Goal: Transaction & Acquisition: Purchase product/service

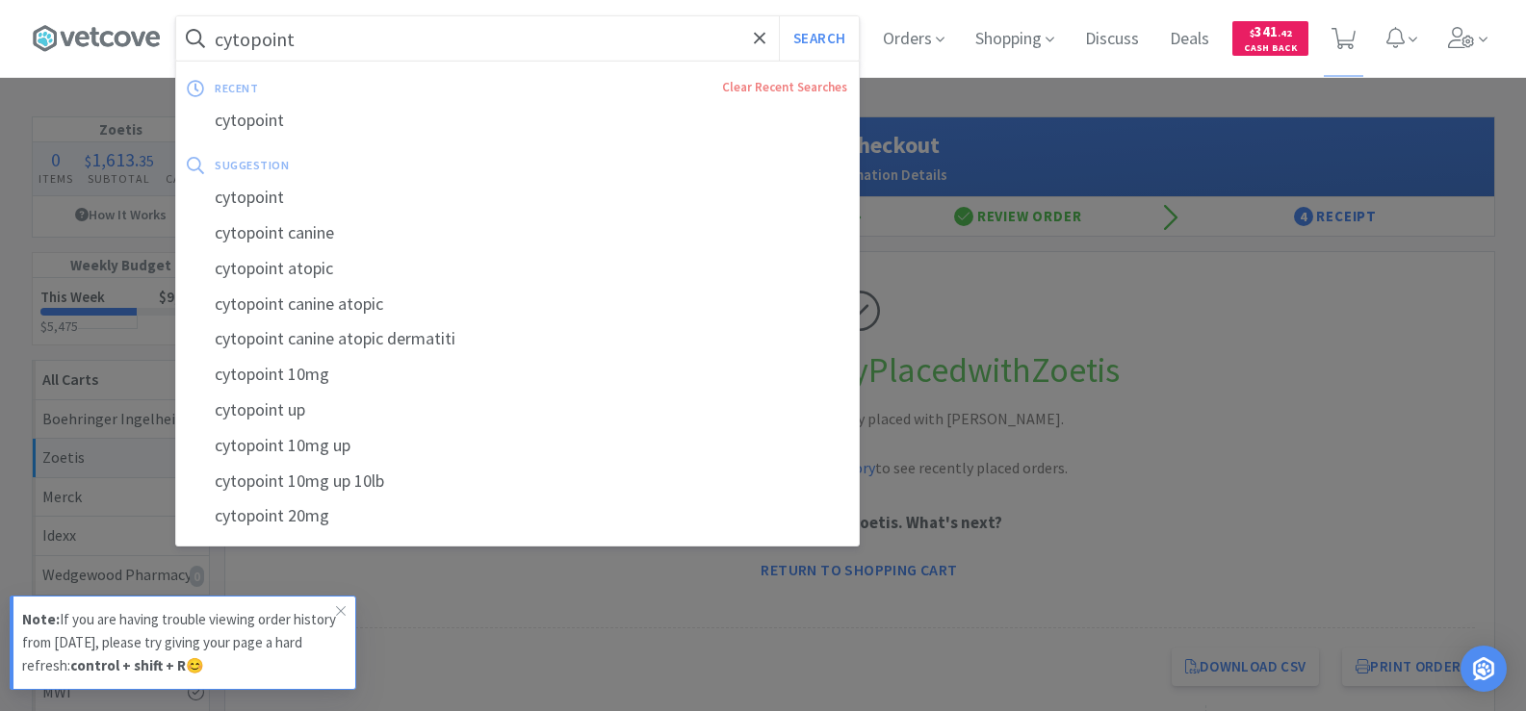
click at [309, 22] on input "cytopoint" at bounding box center [517, 38] width 682 height 44
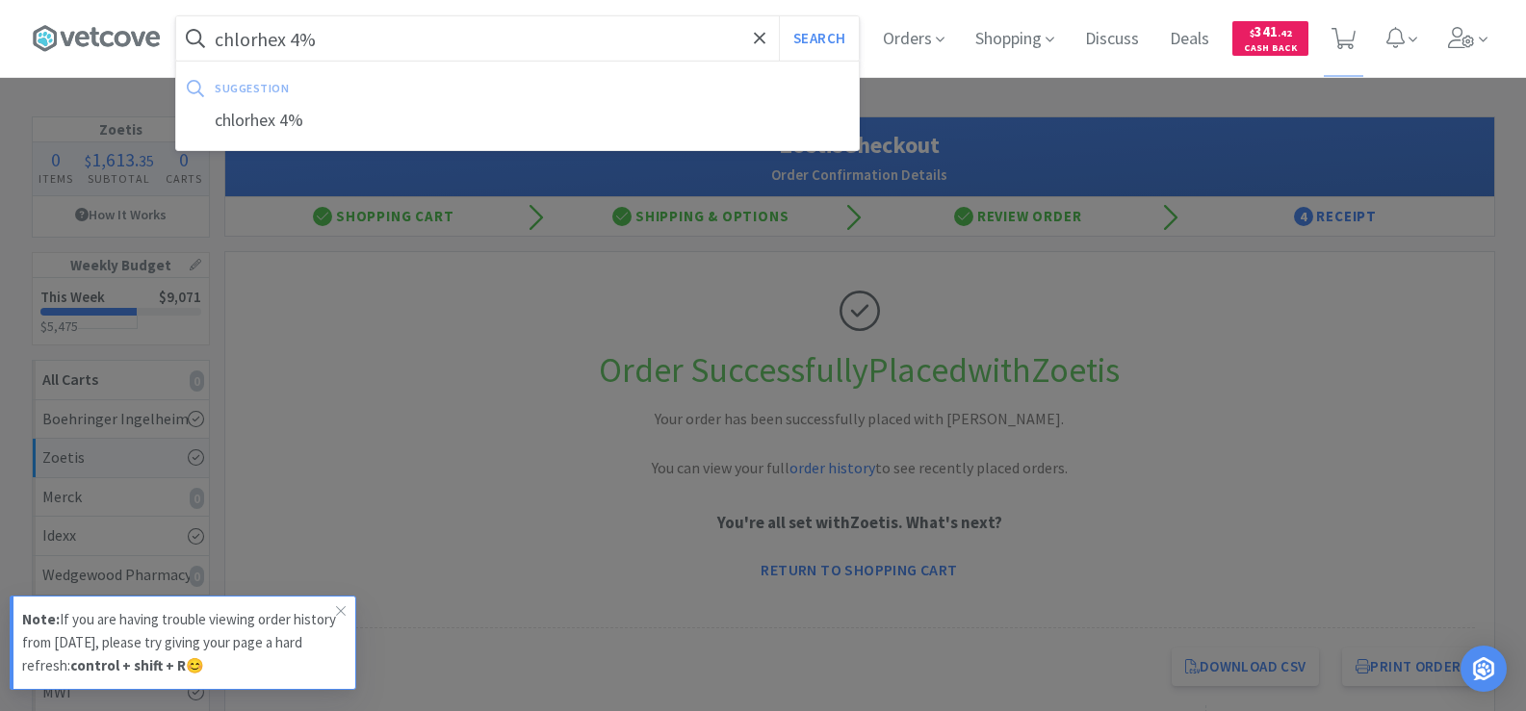
type input "chlorhex 4%"
click at [779, 16] on button "Search" at bounding box center [819, 38] width 80 height 44
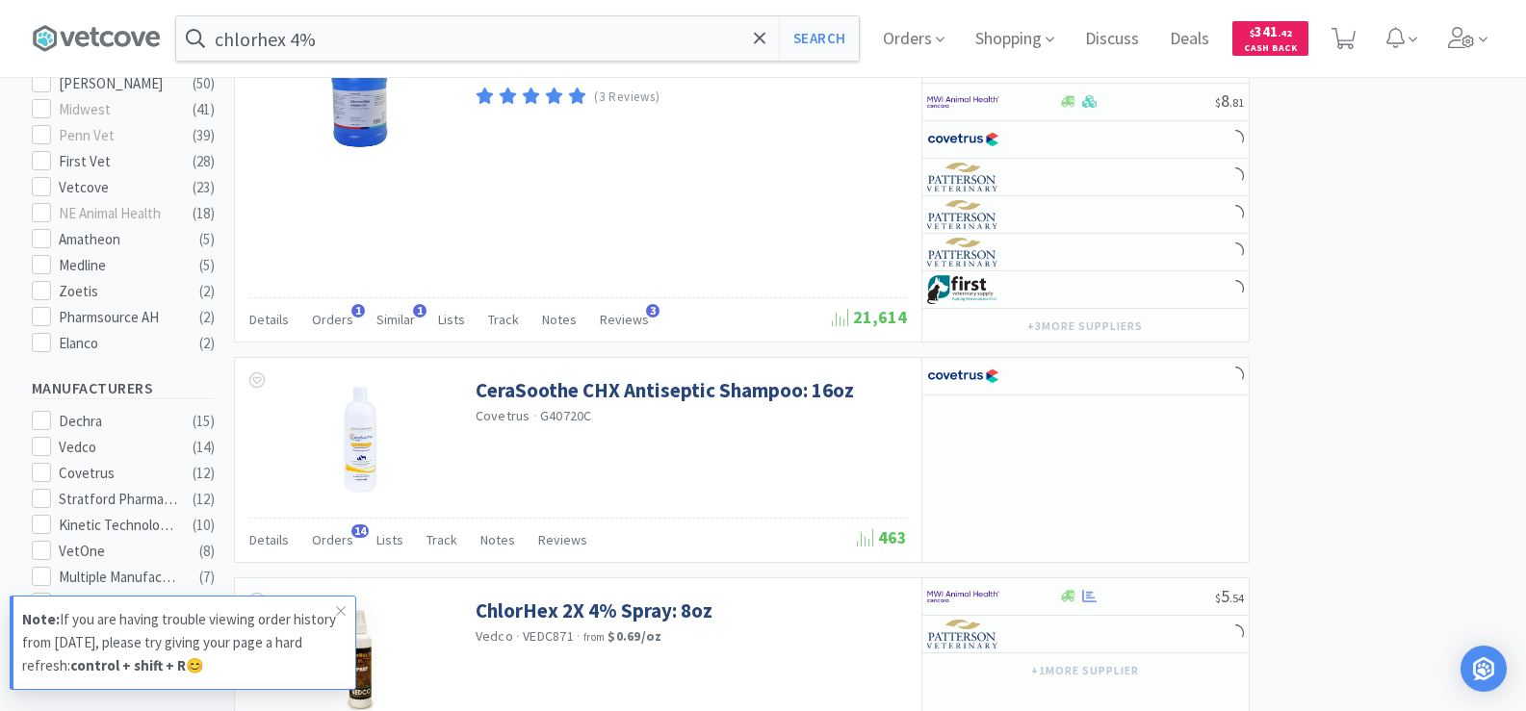
scroll to position [1222, 0]
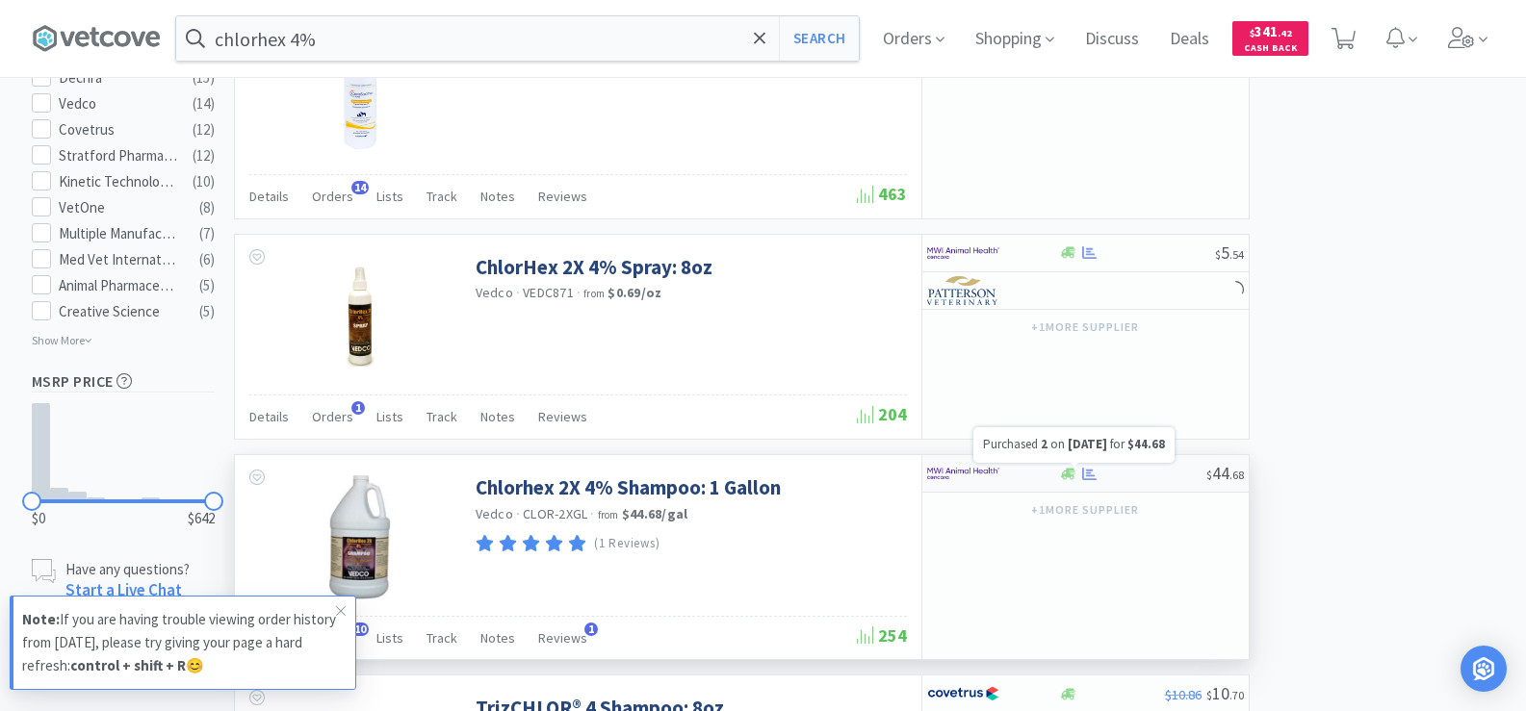
click at [1086, 472] on icon at bounding box center [1089, 474] width 14 height 14
select select "1"
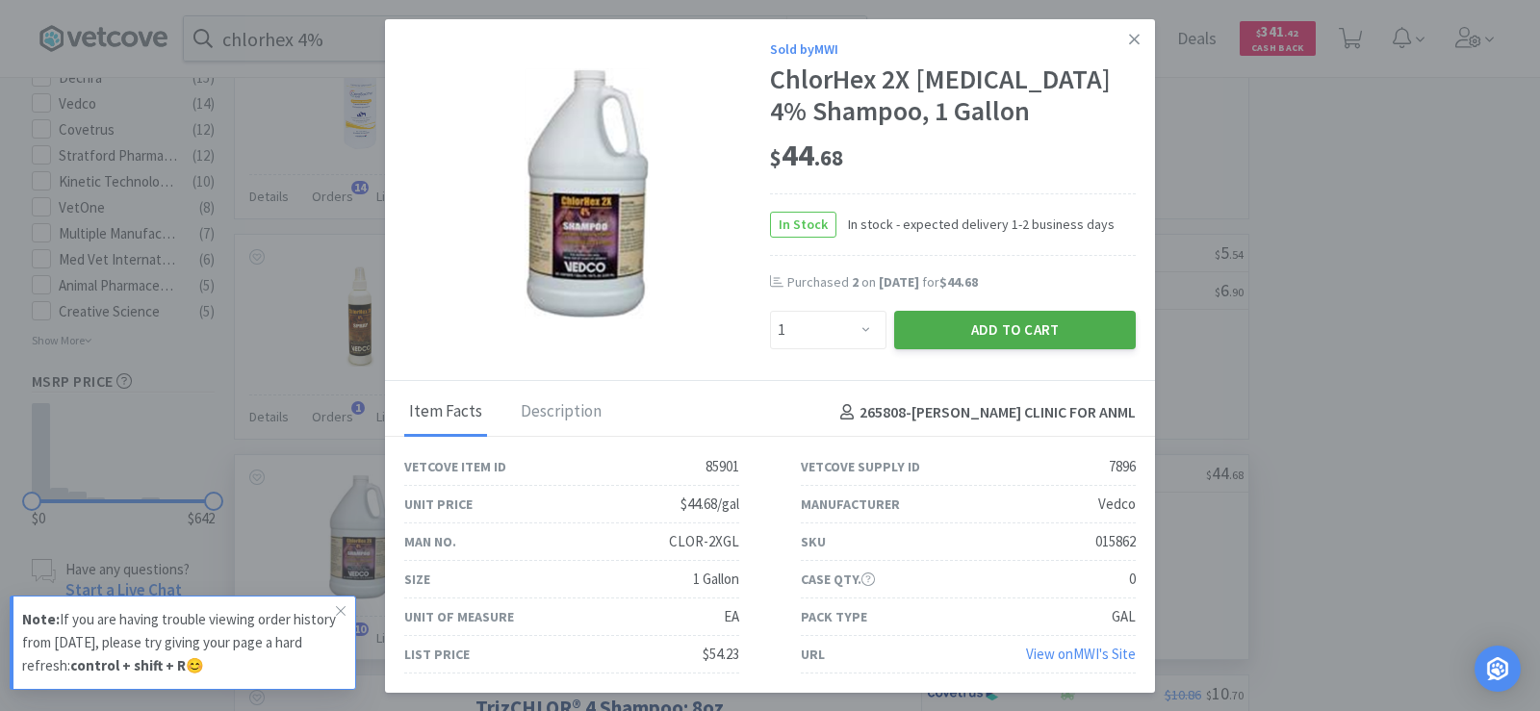
click at [1042, 349] on button "Add to Cart" at bounding box center [1015, 330] width 242 height 39
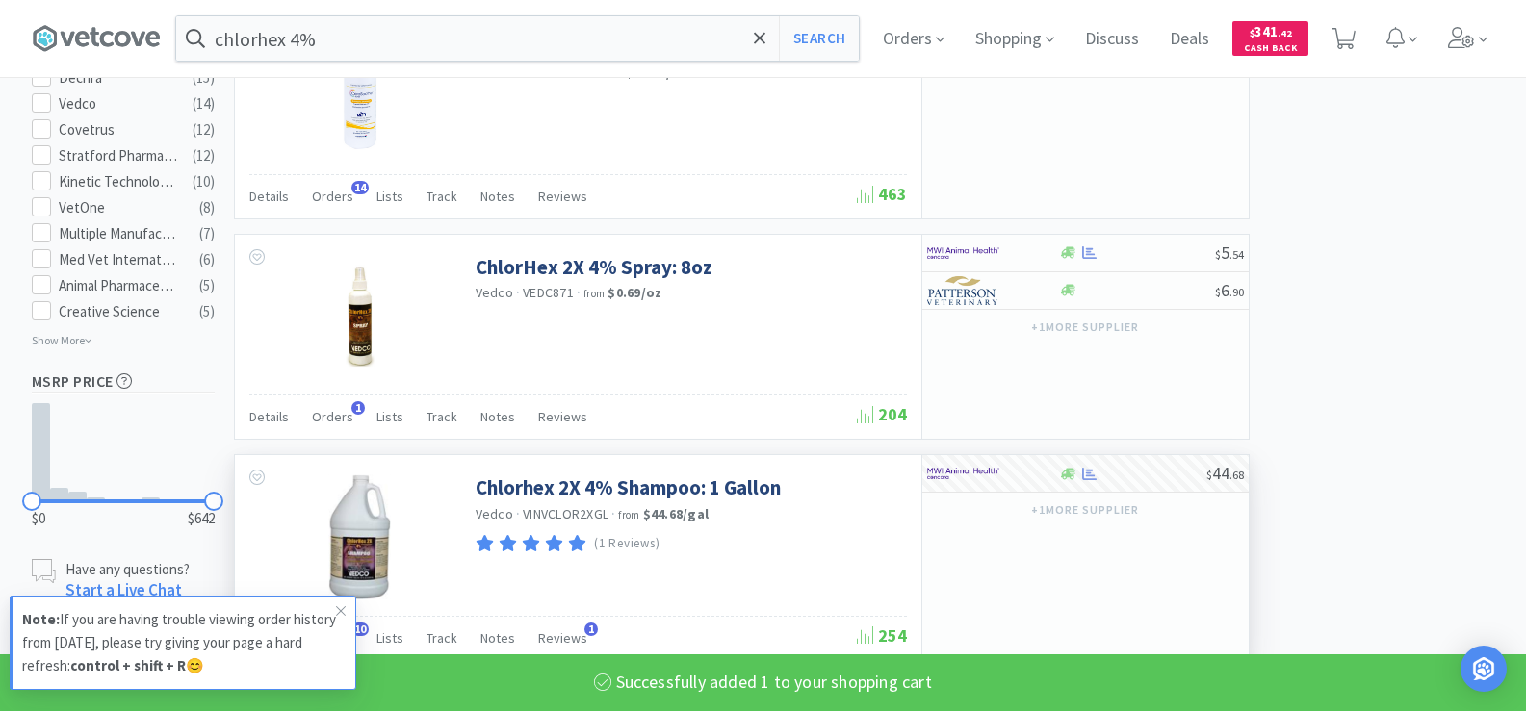
select select "1"
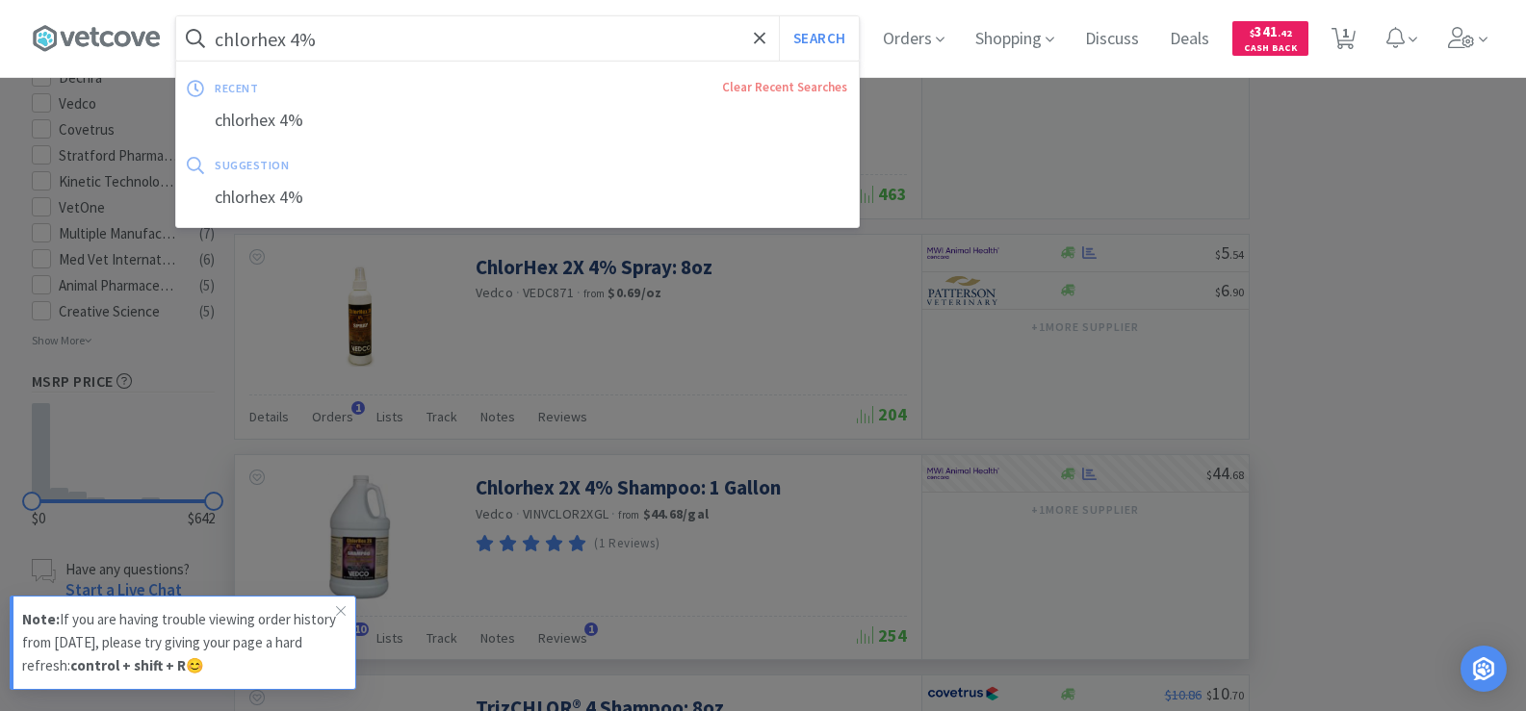
click at [431, 44] on input "chlorhex 4%" at bounding box center [517, 38] width 682 height 44
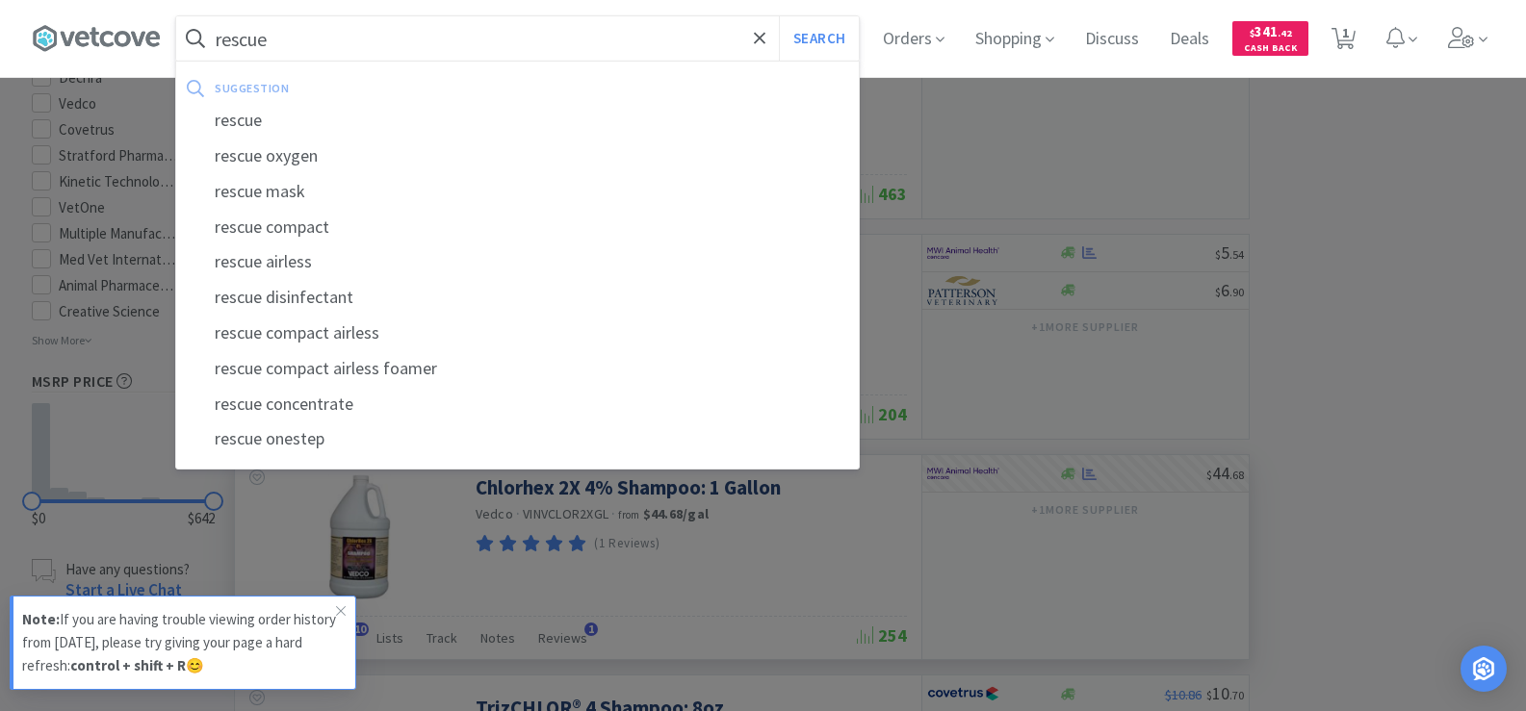
type input "rescue"
click at [779, 16] on button "Search" at bounding box center [819, 38] width 80 height 44
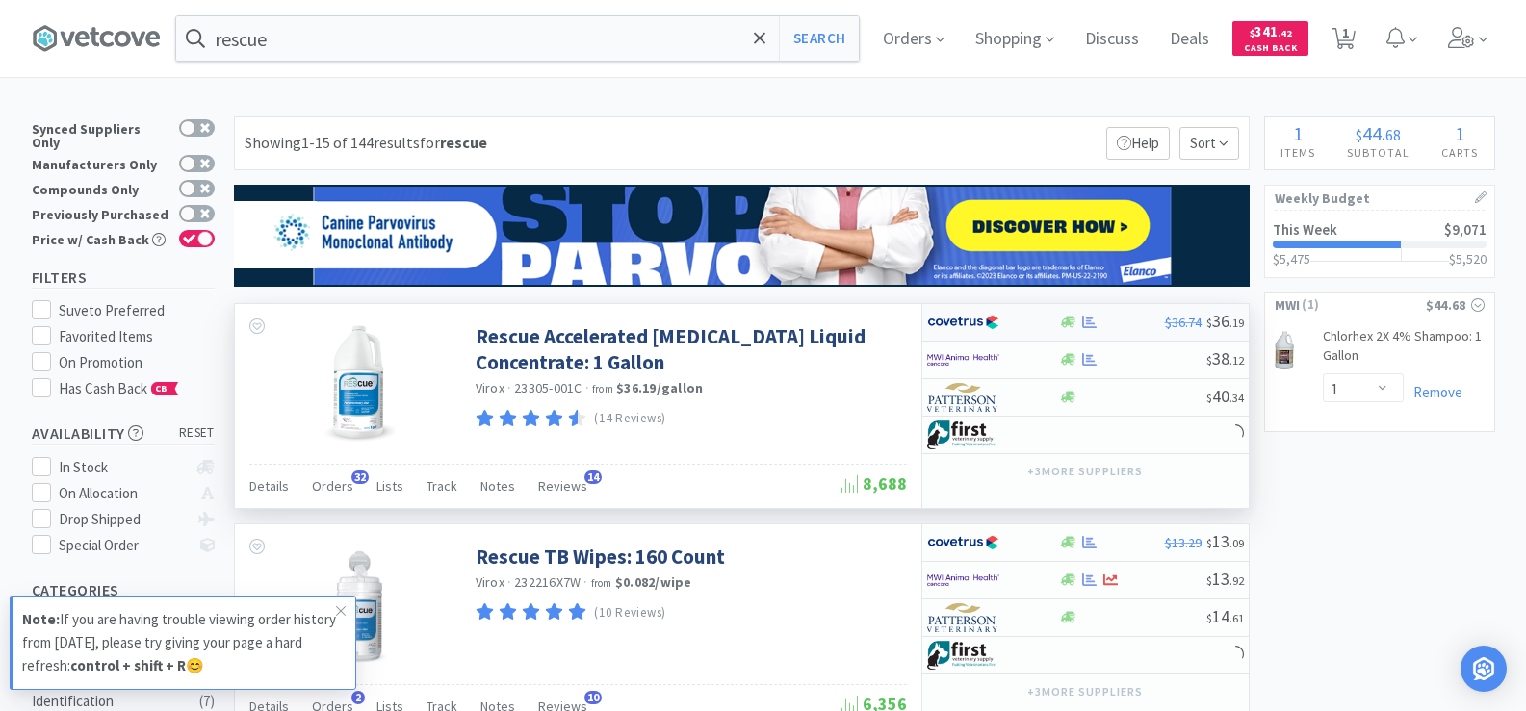
click at [1081, 321] on div at bounding box center [1089, 322] width 19 height 14
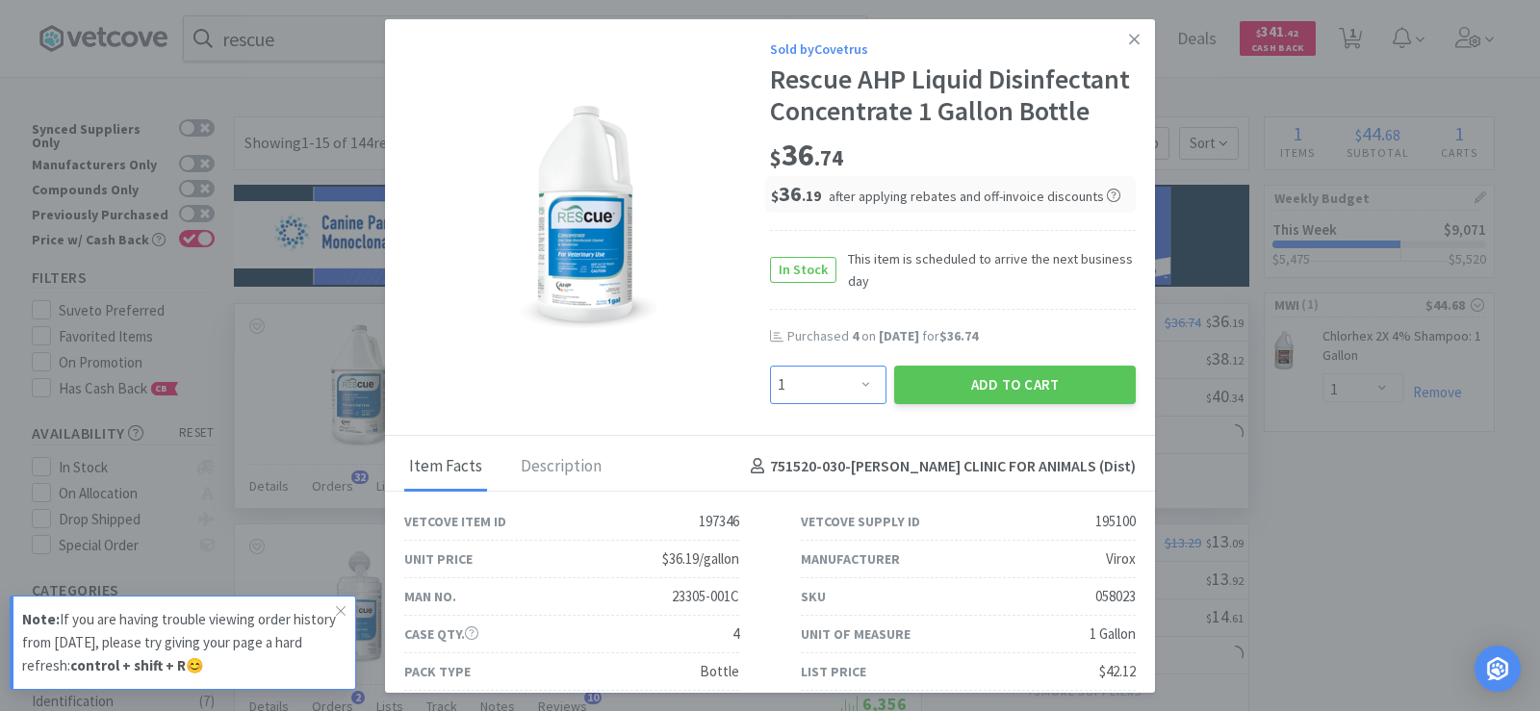
click at [833, 404] on select "Enter Quantity 1 2 3 4 5 6 7 8 9 10 11 12 13 14 15 16 17 18 19 20 Enter Quantity" at bounding box center [828, 385] width 116 height 39
select select "4"
click at [770, 398] on select "Enter Quantity 1 2 3 4 5 6 7 8 9 10 11 12 13 14 15 16 17 18 19 20 Enter Quantity" at bounding box center [828, 385] width 116 height 39
click at [969, 404] on button "Add to Cart" at bounding box center [1015, 385] width 242 height 39
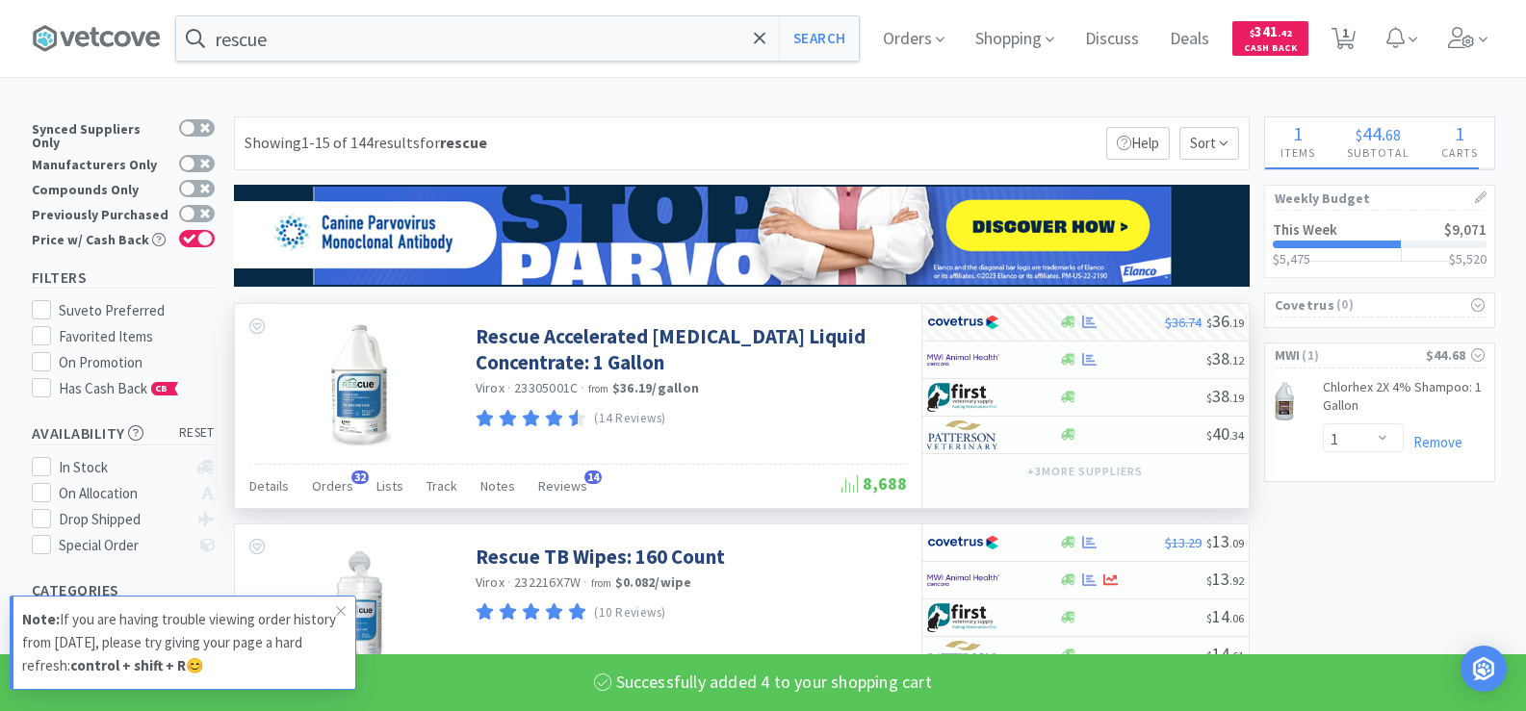
select select "4"
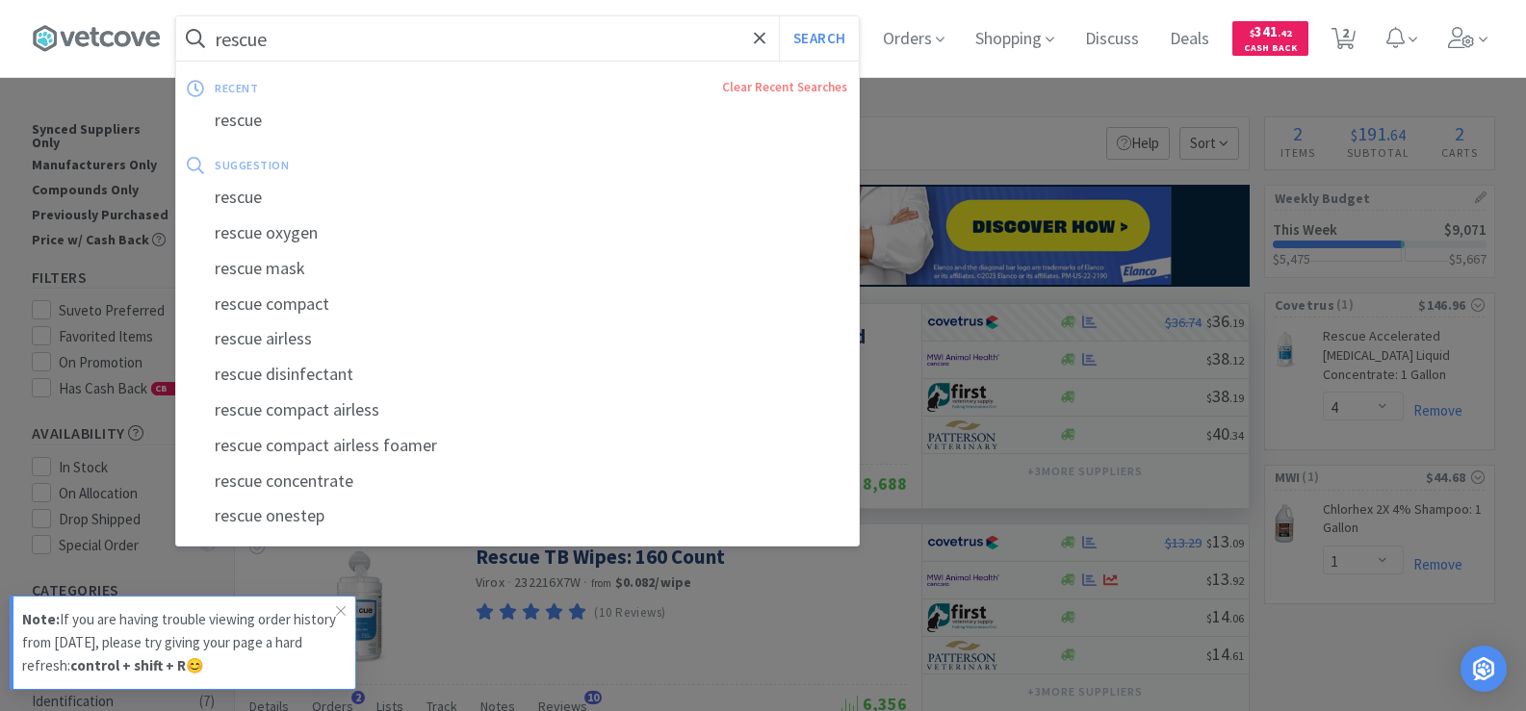
click at [316, 50] on input "rescue" at bounding box center [517, 38] width 682 height 44
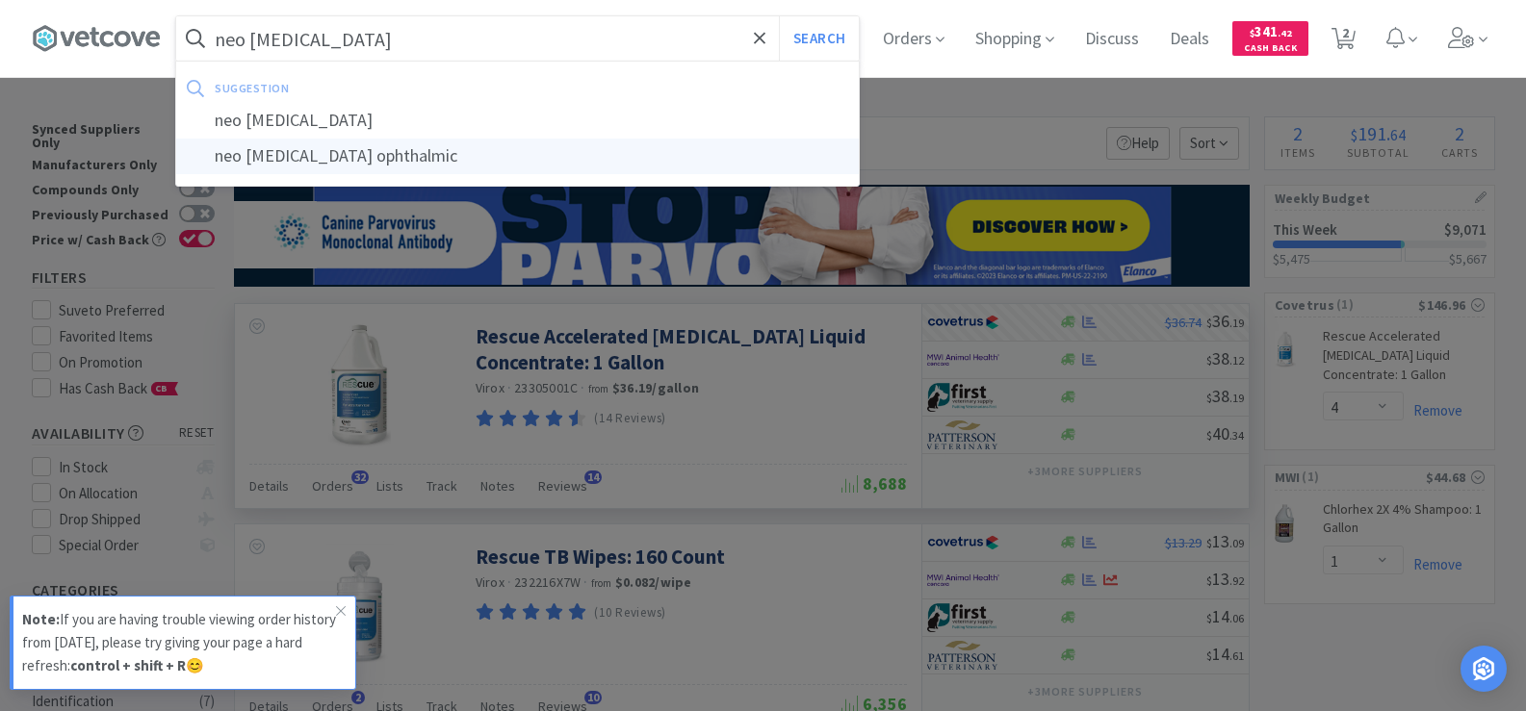
click at [318, 151] on div "neo [MEDICAL_DATA] ophthalmic" at bounding box center [517, 157] width 682 height 36
type input "neo [MEDICAL_DATA] ophthalmic"
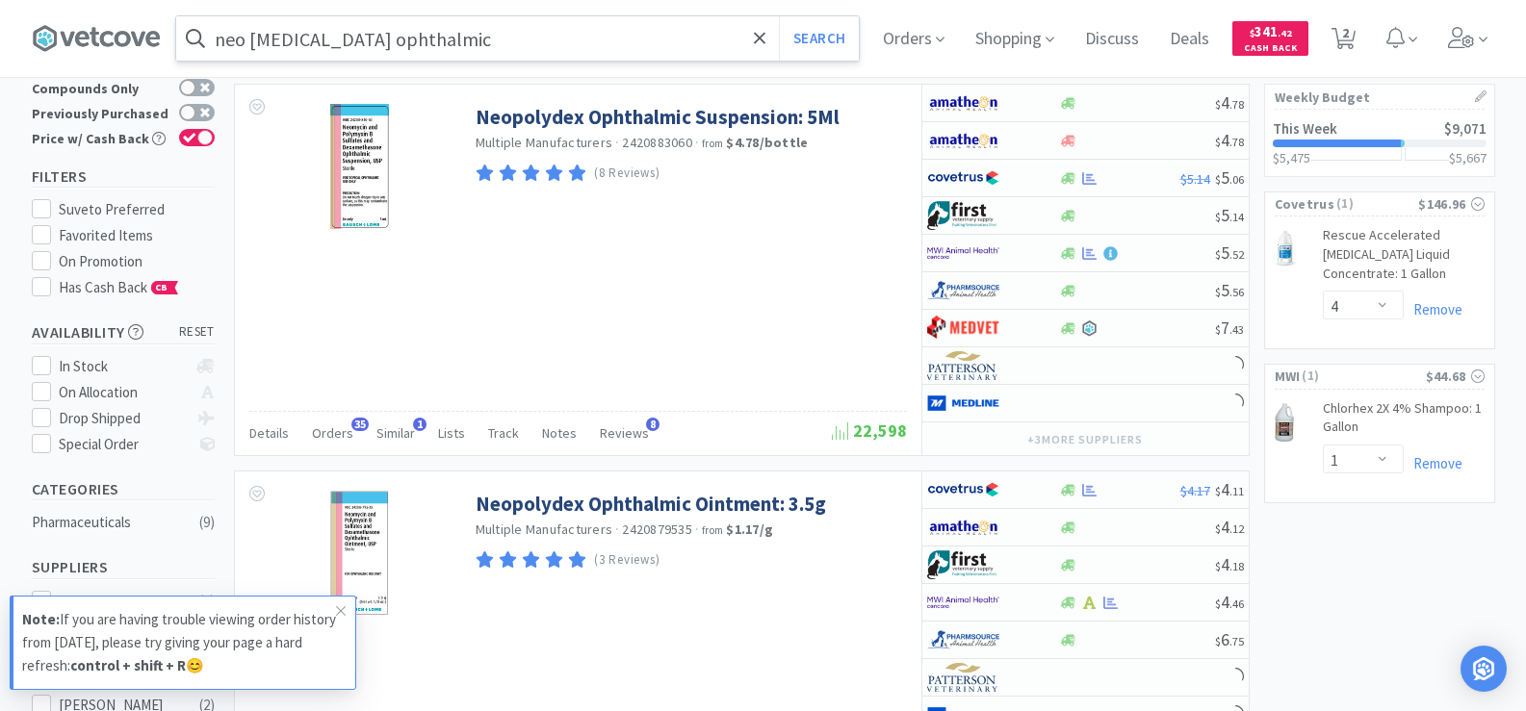
scroll to position [105, 0]
